Goal: Information Seeking & Learning: Learn about a topic

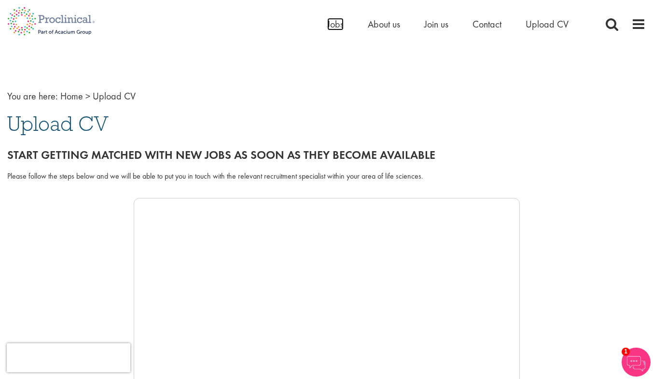
click at [339, 29] on span "Jobs" at bounding box center [335, 24] width 16 height 13
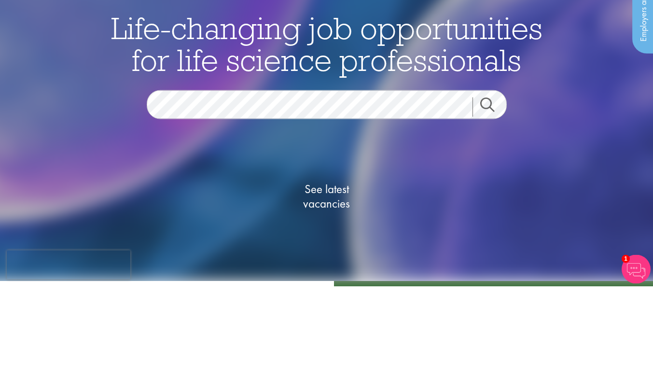
click at [493, 205] on link "Search" at bounding box center [492, 199] width 41 height 19
